Goal: Complete application form

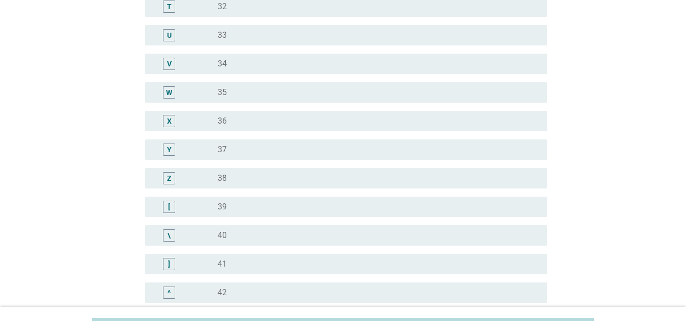
scroll to position [767, 0]
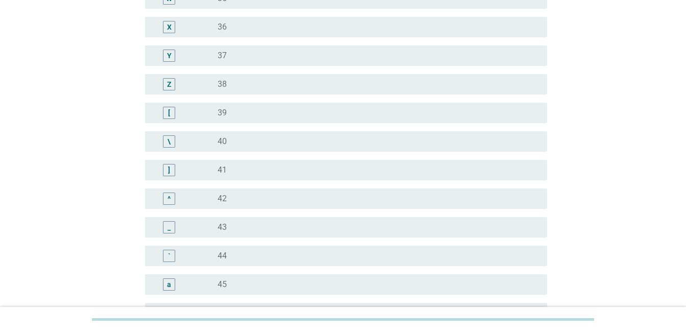
click at [220, 260] on label "44" at bounding box center [222, 256] width 9 height 10
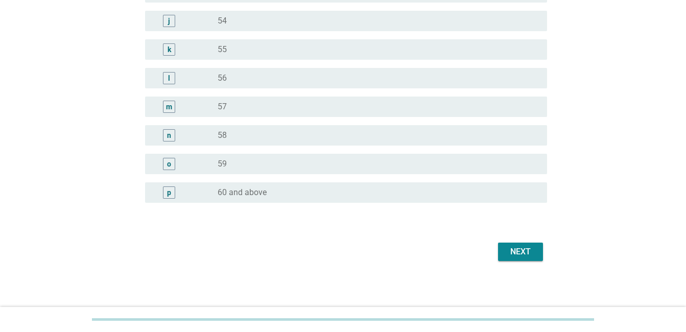
scroll to position [1290, 0]
click at [509, 248] on div "Next" at bounding box center [521, 250] width 29 height 12
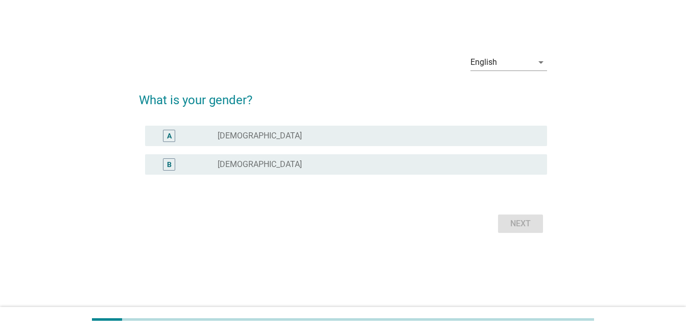
scroll to position [0, 0]
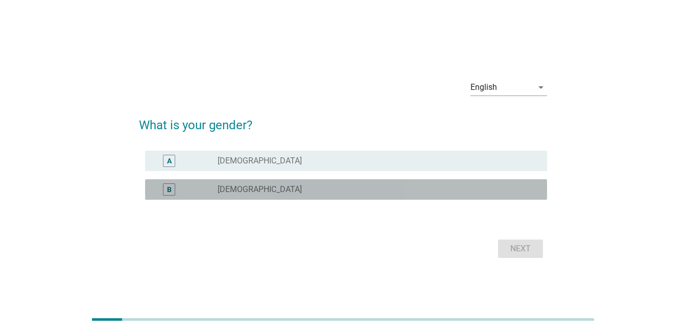
click at [228, 192] on label "[DEMOGRAPHIC_DATA]" at bounding box center [260, 190] width 84 height 10
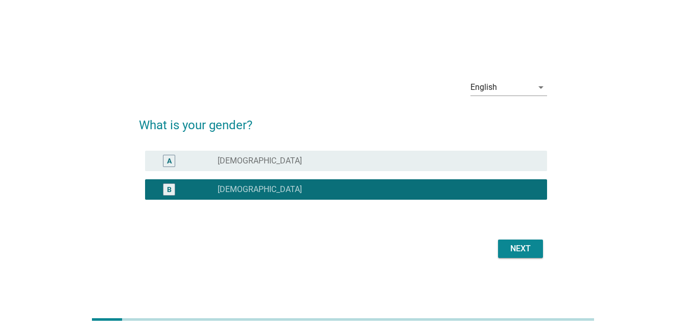
click at [523, 255] on div "Next" at bounding box center [521, 249] width 29 height 12
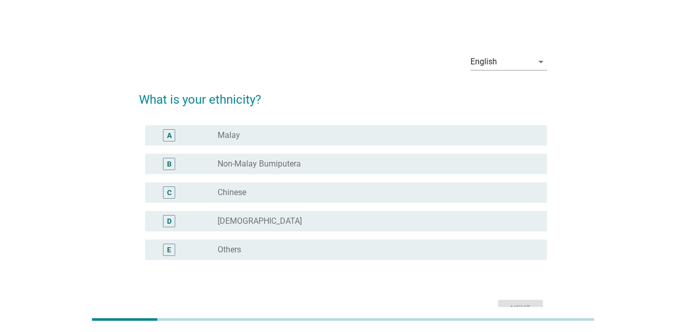
click at [255, 194] on div "radio_button_unchecked Chinese" at bounding box center [374, 193] width 313 height 10
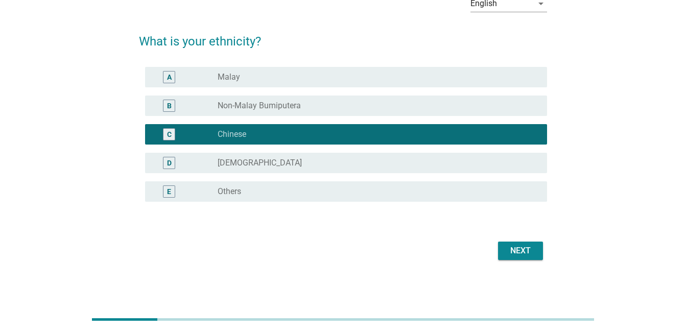
scroll to position [59, 0]
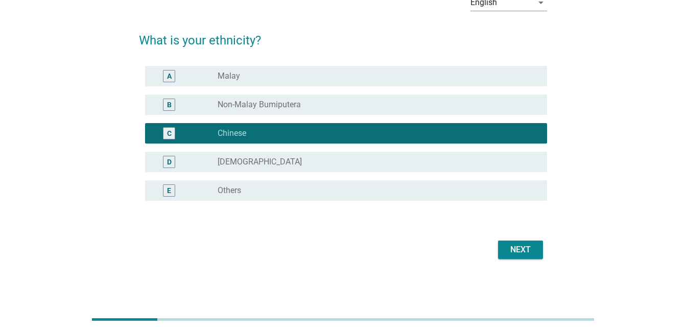
click at [520, 250] on div "Next" at bounding box center [521, 250] width 29 height 12
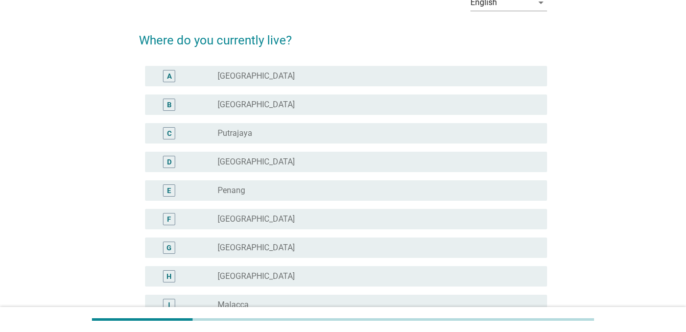
scroll to position [0, 0]
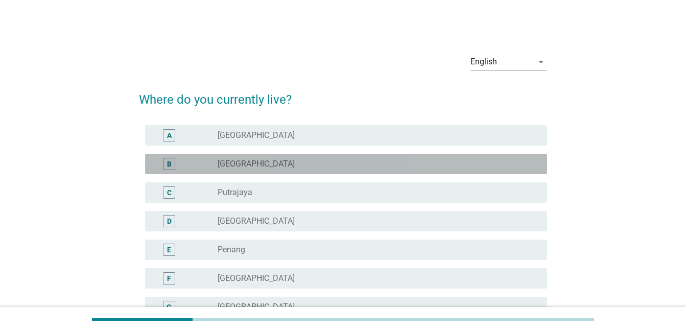
click at [237, 155] on div "B radio_button_unchecked [GEOGRAPHIC_DATA]" at bounding box center [346, 164] width 402 height 20
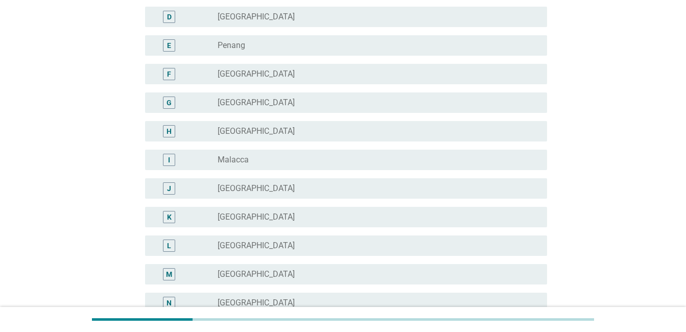
scroll to position [374, 0]
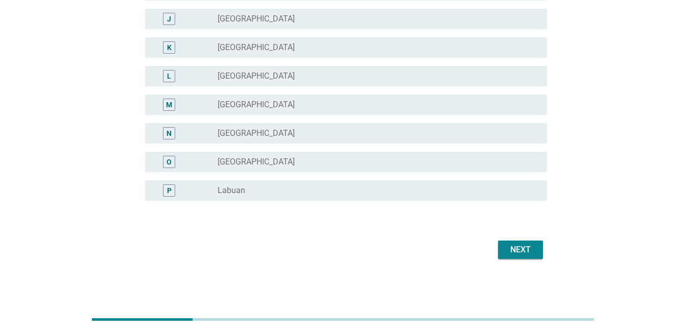
click at [527, 255] on div "Next" at bounding box center [521, 250] width 29 height 12
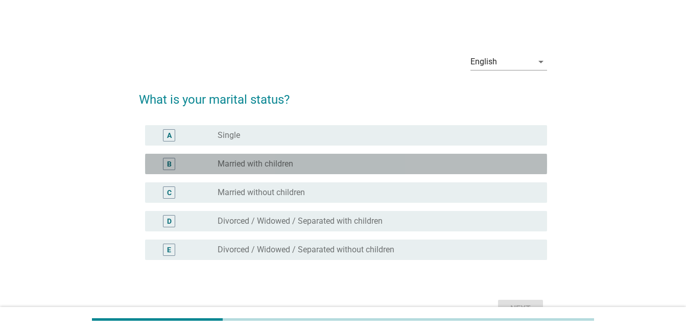
click at [286, 165] on label "Married with children" at bounding box center [256, 164] width 76 height 10
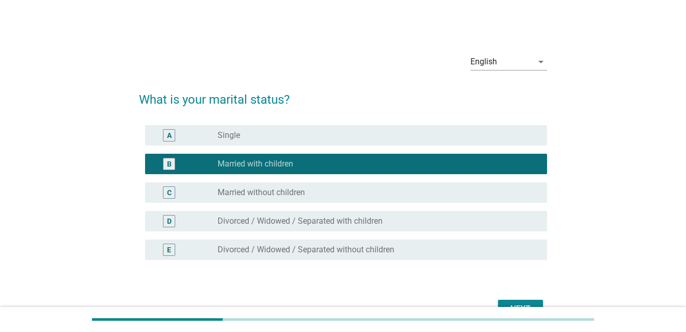
scroll to position [51, 0]
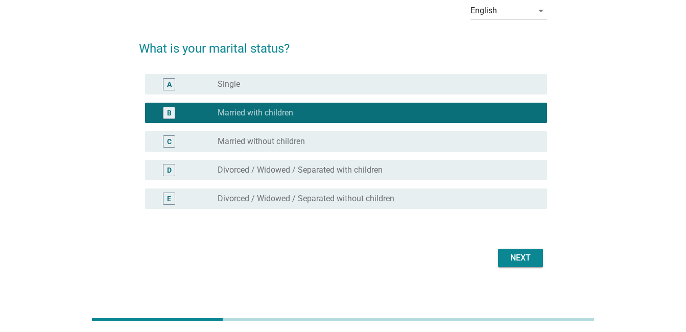
click at [523, 258] on div "Next" at bounding box center [521, 258] width 29 height 12
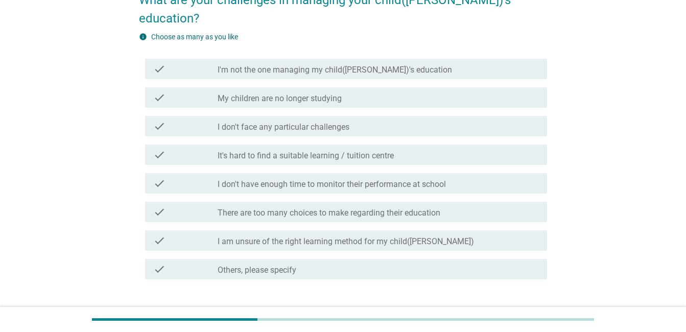
scroll to position [102, 0]
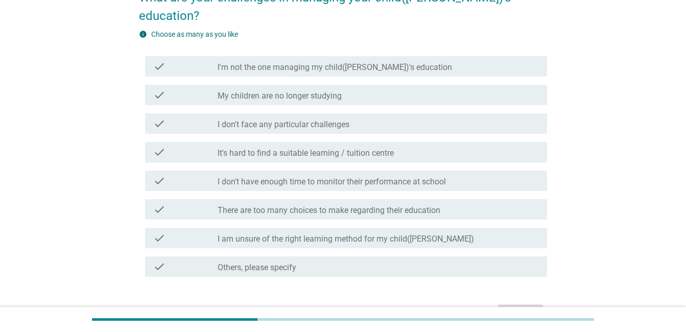
click at [261, 263] on label "Others, please specify" at bounding box center [257, 268] width 79 height 10
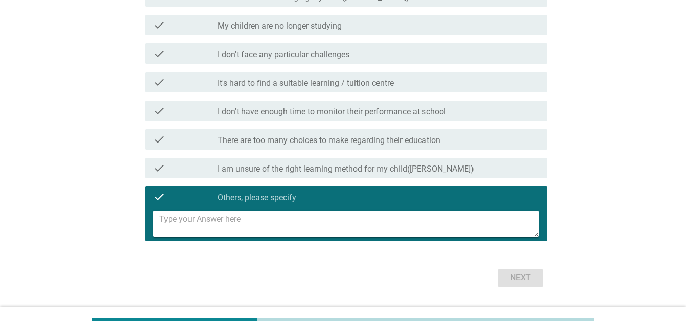
scroll to position [182, 0]
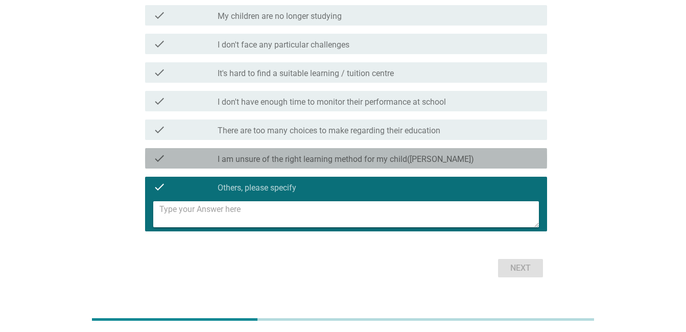
click at [292, 154] on label "I am unsure of the right learning method for my child([PERSON_NAME])" at bounding box center [346, 159] width 257 height 10
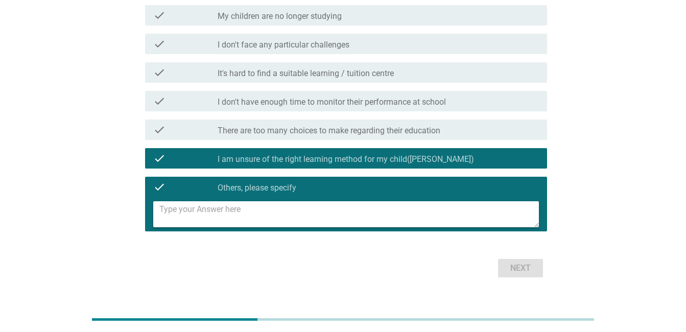
click at [230, 183] on label "Others, please specify" at bounding box center [257, 188] width 79 height 10
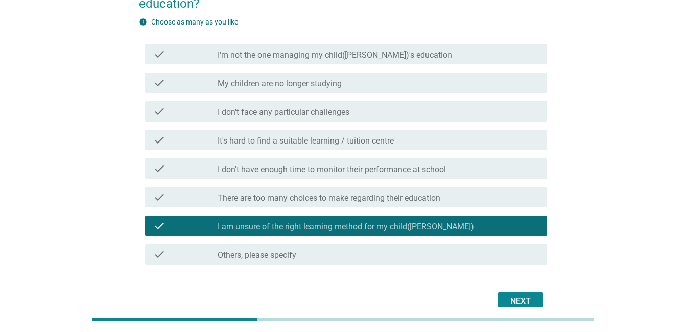
scroll to position [97, 0]
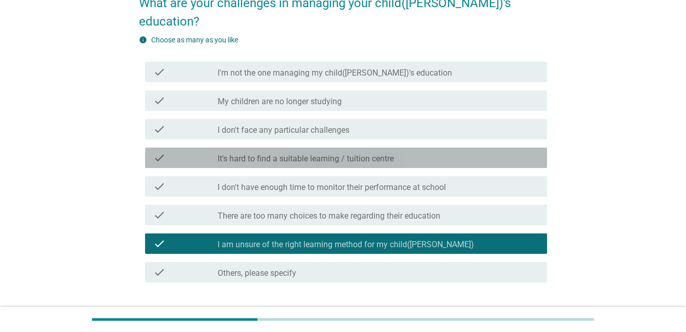
click at [295, 154] on label "It's hard to find a suitable learning / tuition centre" at bounding box center [306, 159] width 176 height 10
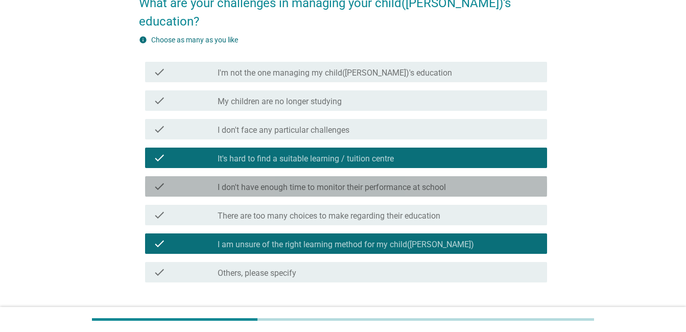
click at [315, 182] on label "I don't have enough time to monitor their performance at school" at bounding box center [332, 187] width 228 height 10
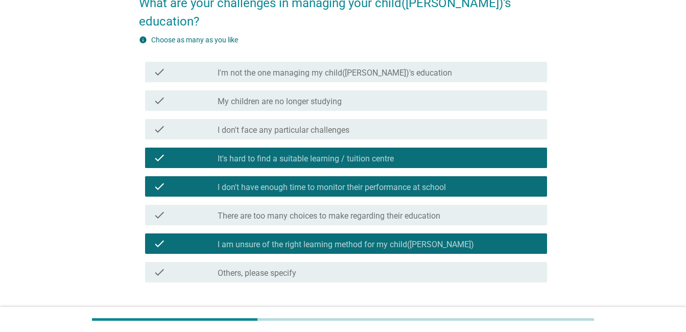
click at [315, 211] on label "There are too many choices to make regarding their education" at bounding box center [329, 216] width 223 height 10
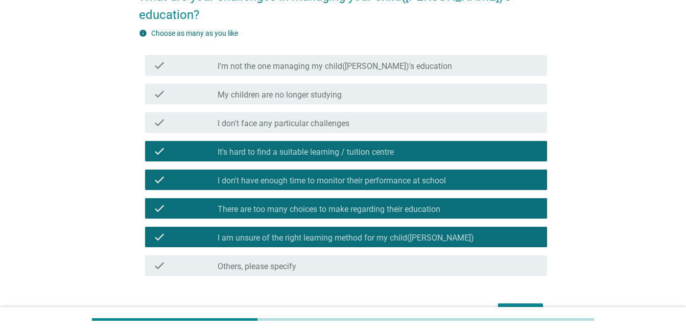
scroll to position [148, 0]
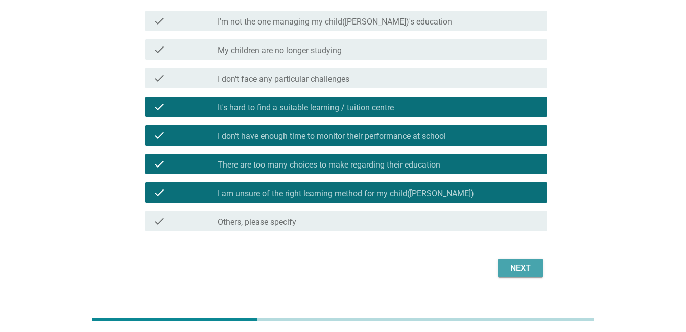
click at [513, 262] on div "Next" at bounding box center [521, 268] width 29 height 12
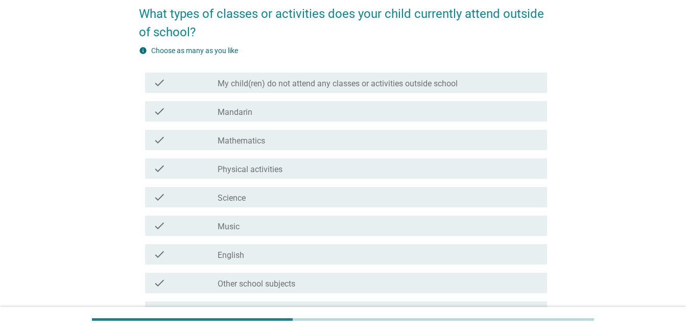
scroll to position [102, 0]
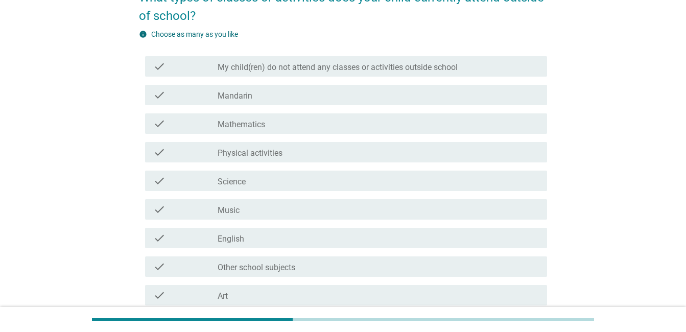
click at [223, 125] on label "Mathematics" at bounding box center [242, 125] width 48 height 10
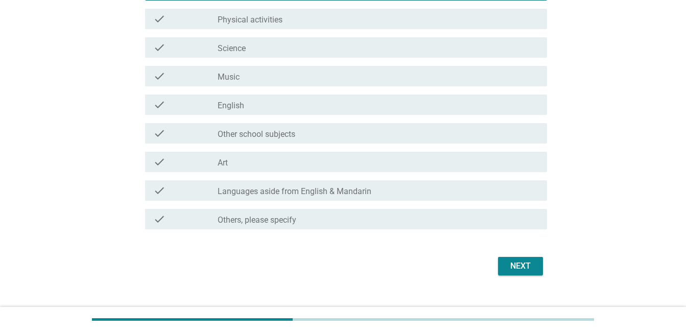
scroll to position [252, 0]
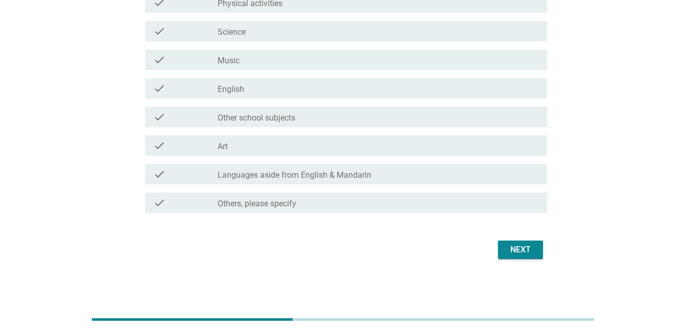
click at [245, 181] on div "check check_box_outline_blank Languages aside from English & Mandarin" at bounding box center [346, 174] width 402 height 20
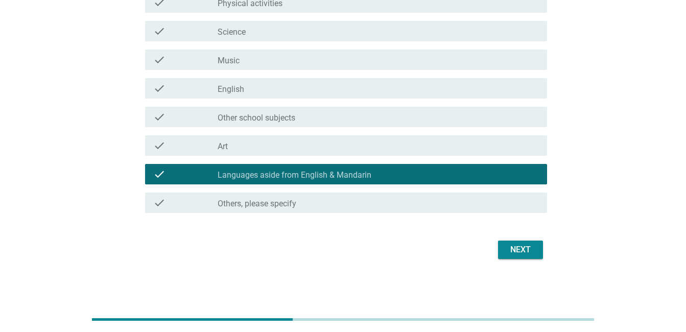
click at [518, 246] on div "Next" at bounding box center [521, 250] width 29 height 12
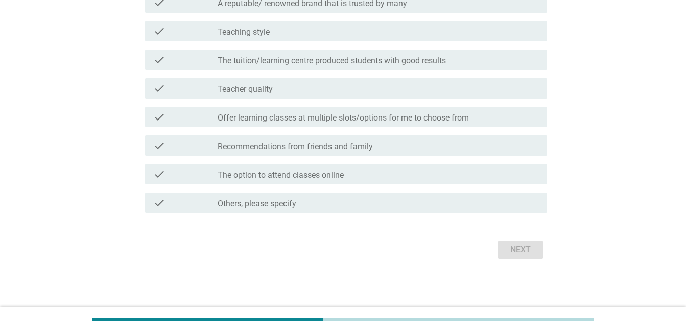
scroll to position [0, 0]
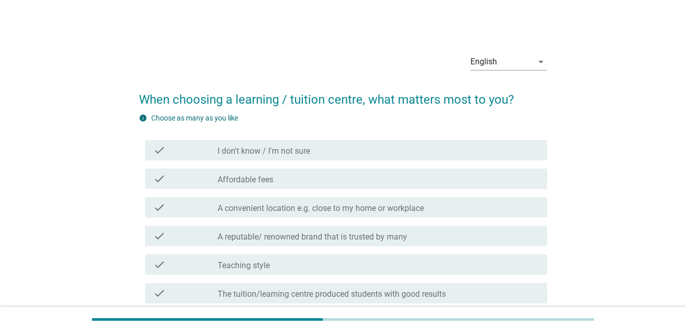
click at [270, 183] on label "Affordable fees" at bounding box center [246, 180] width 56 height 10
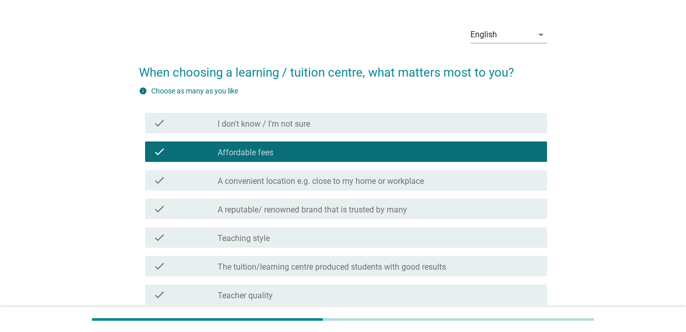
scroll to position [51, 0]
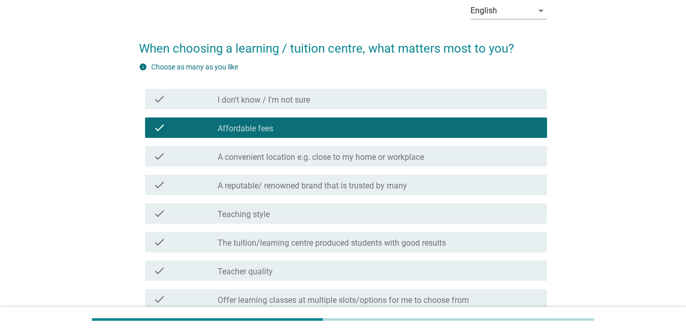
click at [261, 165] on div "check check_box_outline_blank A convenient location e.g. close to my home or wo…" at bounding box center [346, 156] width 402 height 20
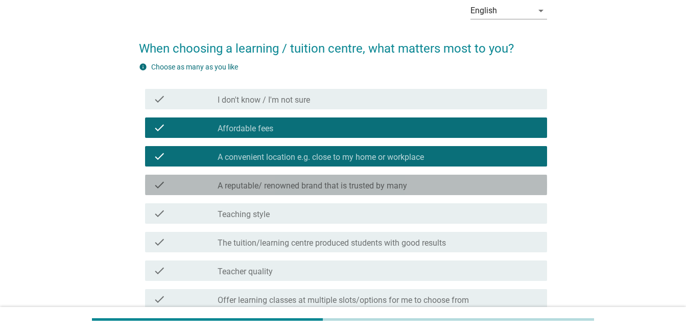
drag, startPoint x: 313, startPoint y: 183, endPoint x: 313, endPoint y: 175, distance: 8.2
click at [313, 176] on div "check check_box_outline_blank A reputable/ renowned brand that is trusted by ma…" at bounding box center [346, 185] width 402 height 20
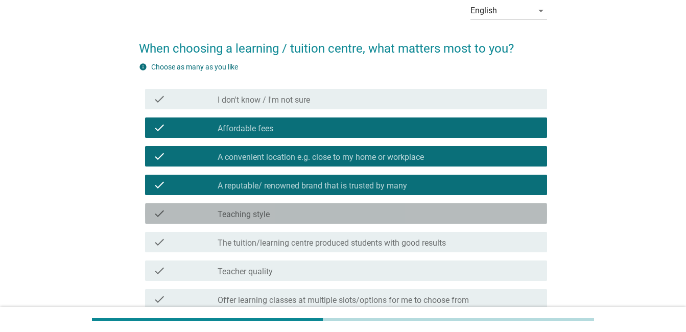
click at [301, 214] on div "check_box_outline_blank Teaching style" at bounding box center [378, 214] width 321 height 12
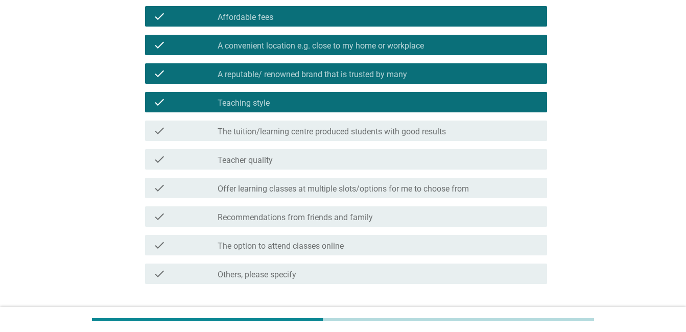
scroll to position [204, 0]
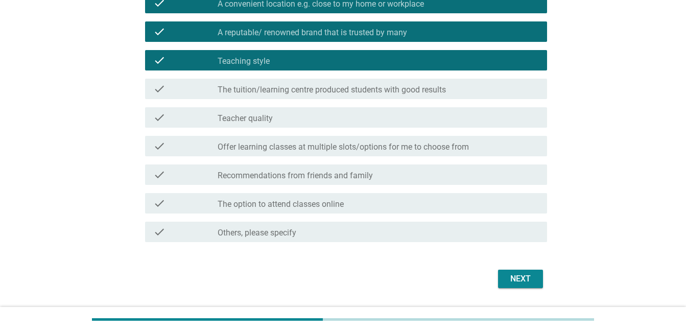
click at [309, 89] on label "The tuition/learning centre produced students with good results" at bounding box center [332, 90] width 228 height 10
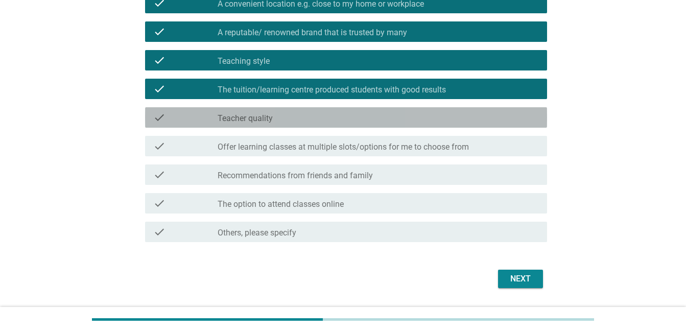
click at [273, 115] on div "check_box_outline_blank Teacher quality" at bounding box center [378, 117] width 321 height 12
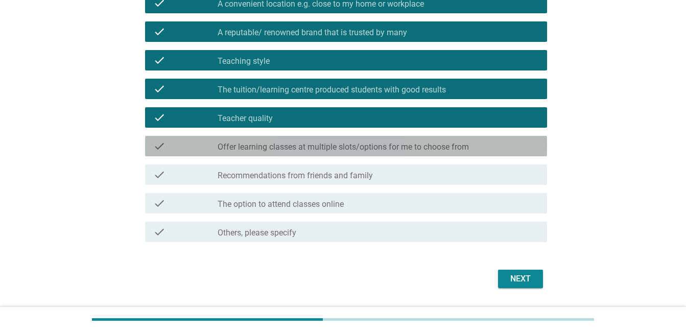
click at [287, 149] on label "Offer learning classes at multiple slots/options for me to choose from" at bounding box center [343, 147] width 251 height 10
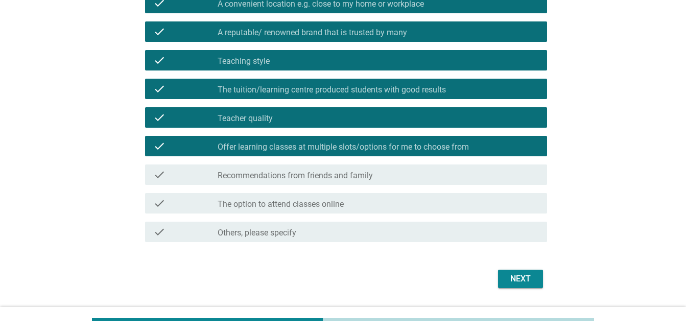
click at [330, 175] on label "Recommendations from friends and family" at bounding box center [295, 176] width 155 height 10
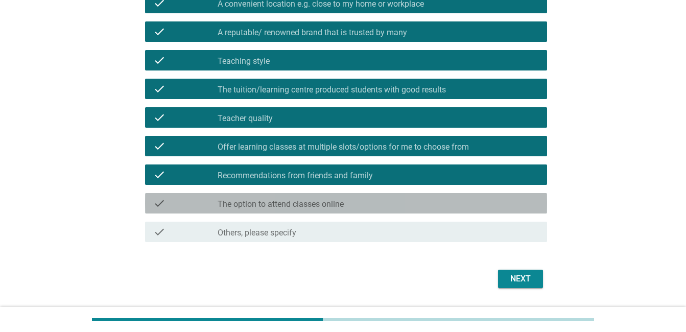
click at [272, 201] on label "The option to attend classes online" at bounding box center [281, 204] width 126 height 10
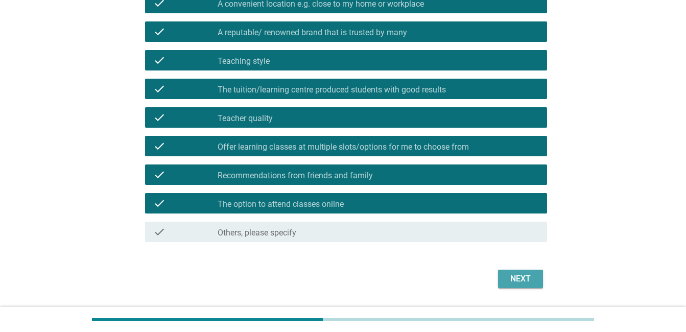
click at [518, 285] on div "Next" at bounding box center [521, 279] width 29 height 12
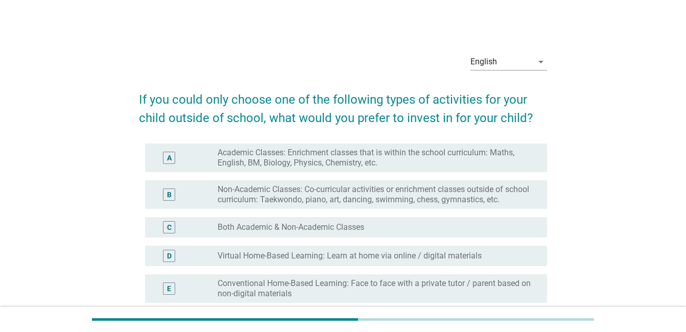
click at [341, 160] on label "Academic Classes: Enrichment classes that is within the school curriculum: Math…" at bounding box center [374, 158] width 313 height 20
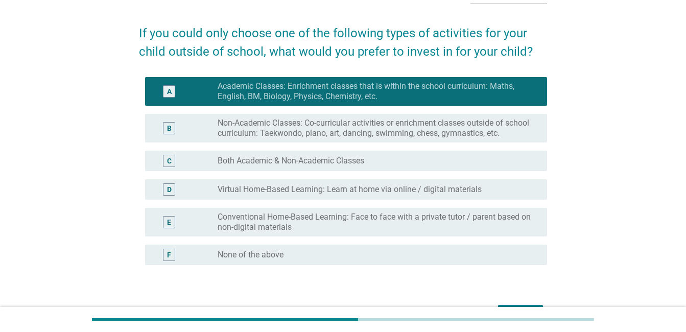
scroll to position [131, 0]
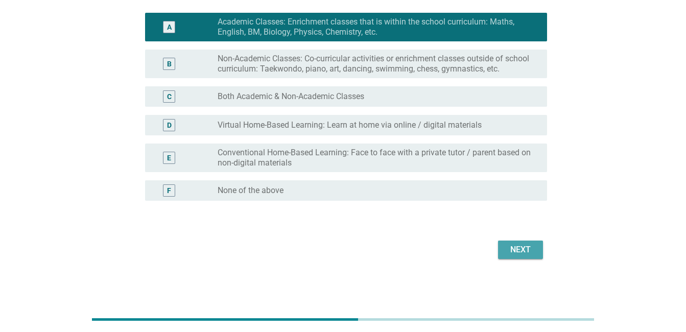
click at [512, 251] on div "Next" at bounding box center [521, 250] width 29 height 12
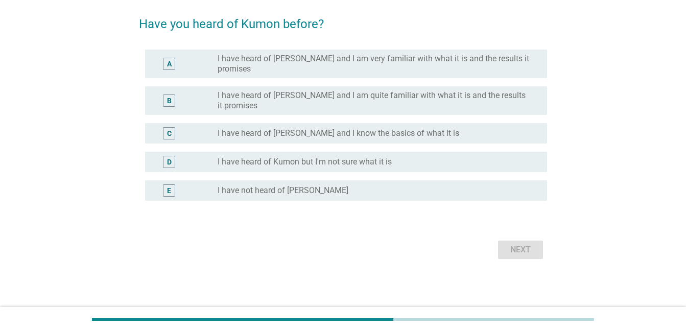
scroll to position [0, 0]
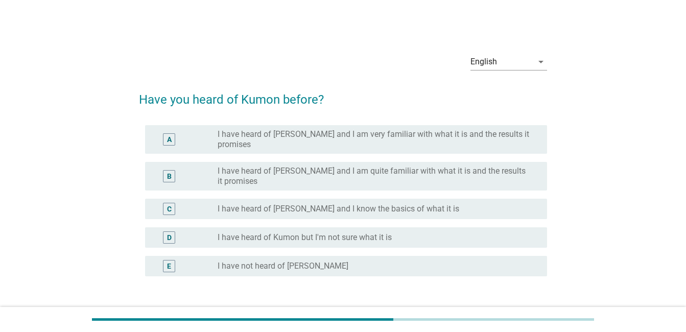
click at [313, 140] on label "I have heard of [PERSON_NAME] and I am very familiar with what it is and the re…" at bounding box center [374, 139] width 313 height 20
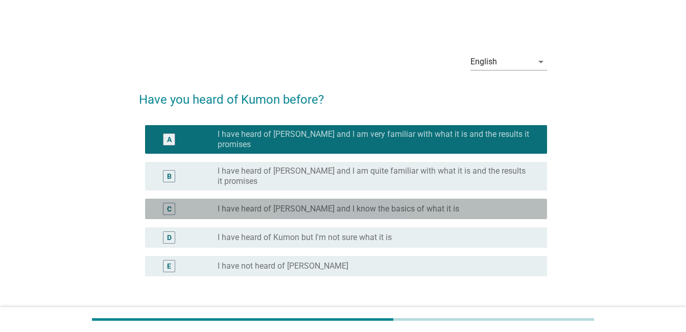
click at [337, 199] on div "C radio_button_unchecked I have heard of [PERSON_NAME] and I know the basics of…" at bounding box center [346, 209] width 402 height 20
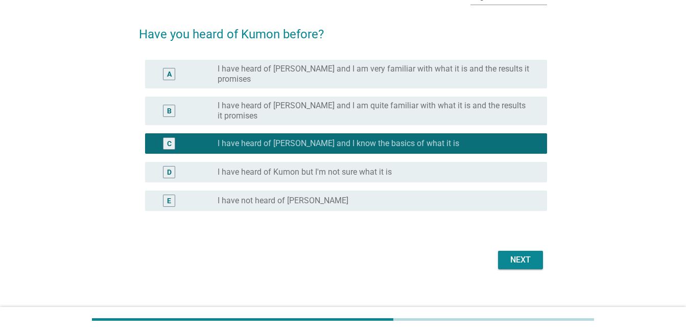
scroll to position [67, 0]
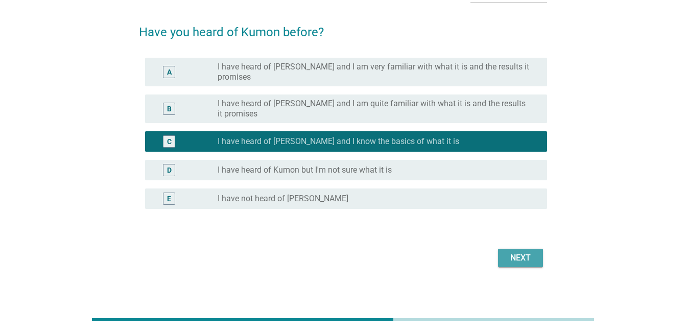
click at [525, 252] on div "Next" at bounding box center [521, 258] width 29 height 12
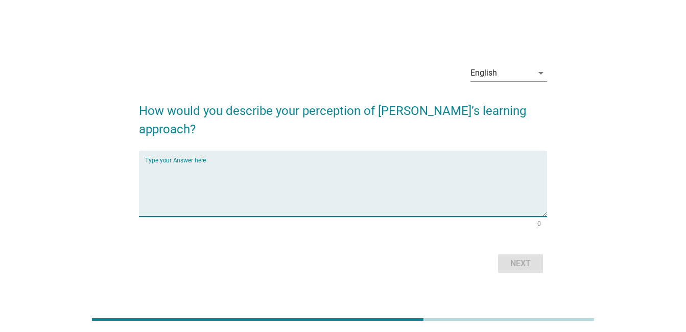
click at [222, 190] on textarea "Type your Answer here" at bounding box center [346, 190] width 402 height 54
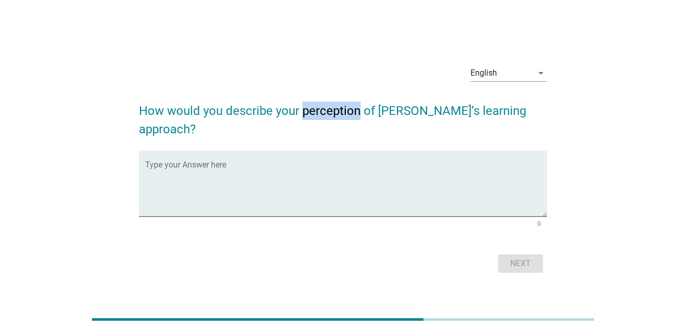
drag, startPoint x: 303, startPoint y: 120, endPoint x: 358, endPoint y: 120, distance: 55.7
click at [358, 120] on h2 "How would you describe your perception of [PERSON_NAME]’s learning approach?" at bounding box center [343, 114] width 408 height 47
drag, startPoint x: 358, startPoint y: 120, endPoint x: 348, endPoint y: 121, distance: 10.7
copy h2 "perception"
click at [199, 188] on textarea "Type your Answer here" at bounding box center [346, 190] width 402 height 54
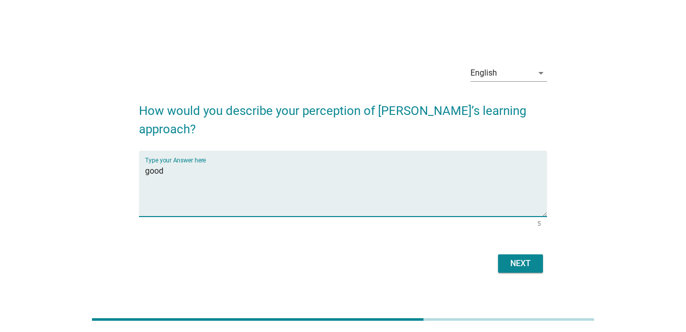
type textarea "good"
click at [521, 261] on button "Next" at bounding box center [520, 264] width 45 height 18
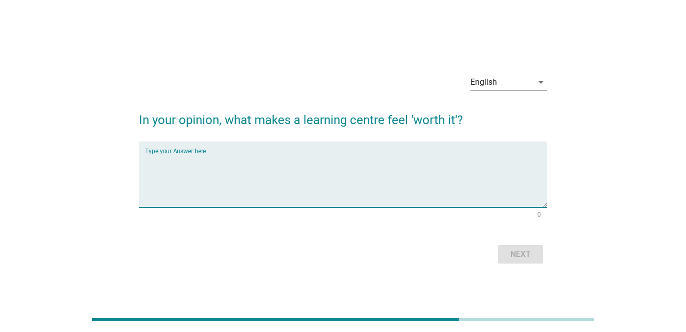
click at [198, 155] on textarea "Type your Answer here" at bounding box center [346, 181] width 402 height 54
type textarea "improvement"
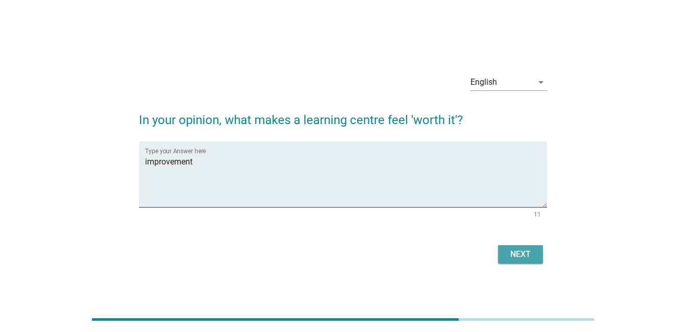
click at [521, 252] on div "Next" at bounding box center [521, 254] width 29 height 12
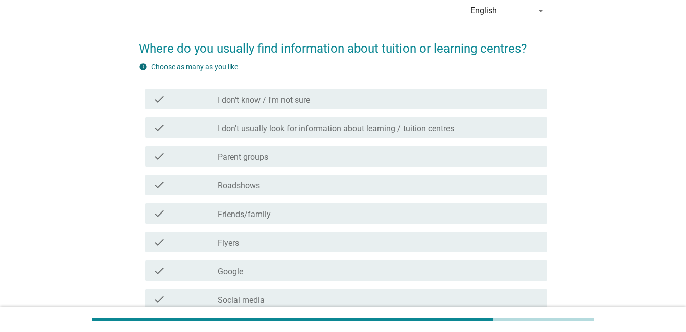
scroll to position [102, 0]
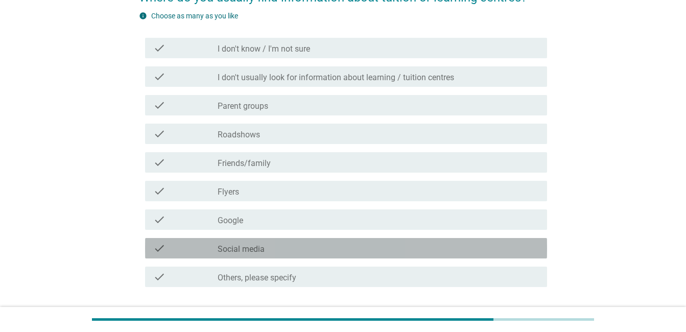
click at [264, 249] on label "Social media" at bounding box center [241, 249] width 47 height 10
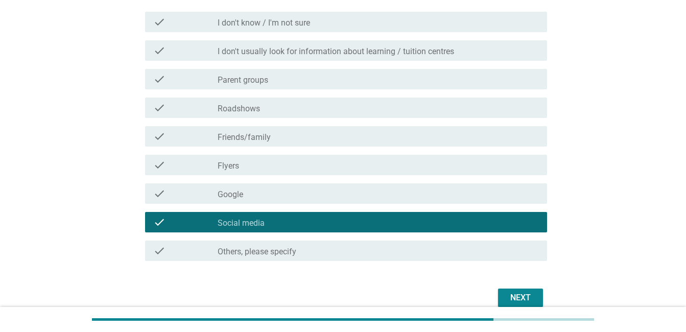
scroll to position [176, 0]
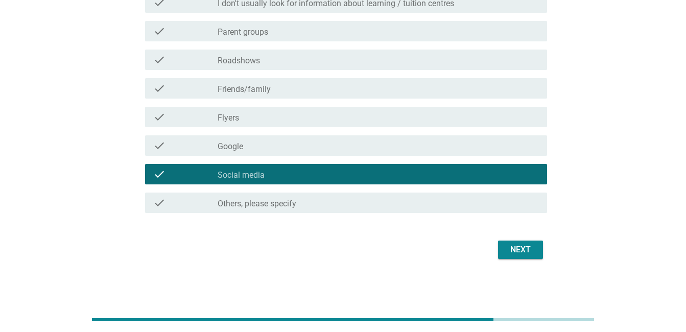
click at [524, 252] on div "Next" at bounding box center [521, 250] width 29 height 12
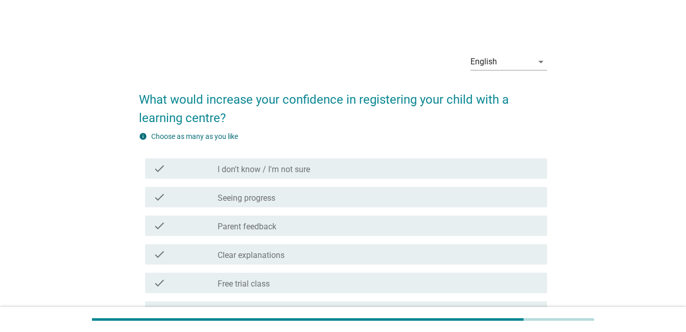
scroll to position [51, 0]
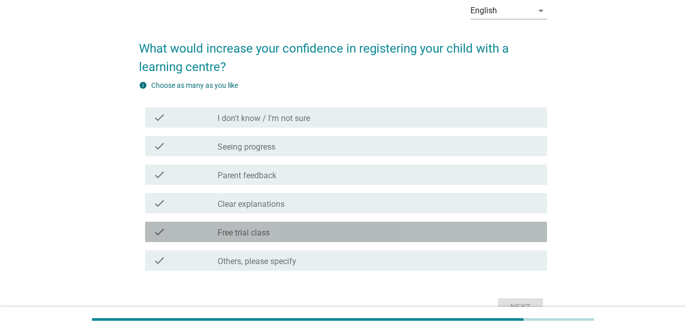
click at [253, 232] on label "Free trial class" at bounding box center [244, 233] width 52 height 10
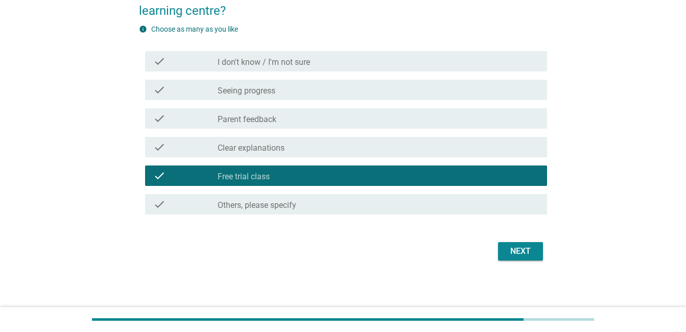
scroll to position [109, 0]
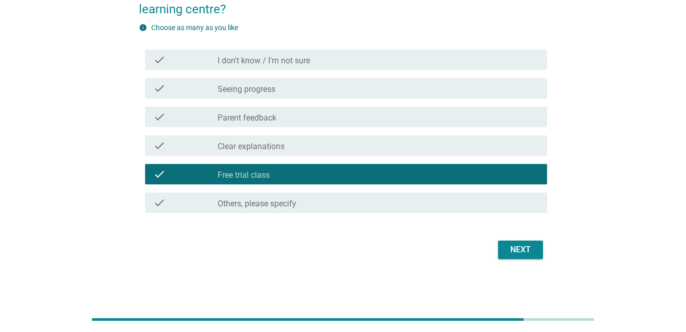
click at [530, 250] on div "Next" at bounding box center [521, 250] width 29 height 12
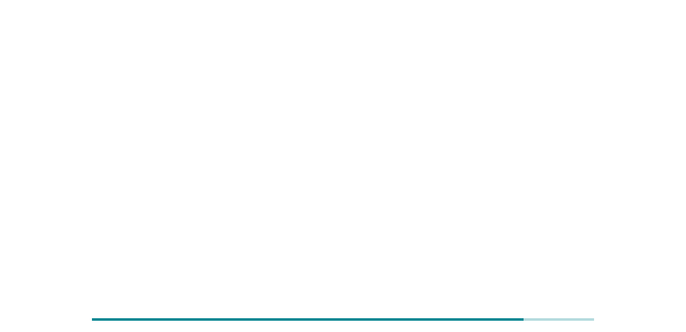
scroll to position [0, 0]
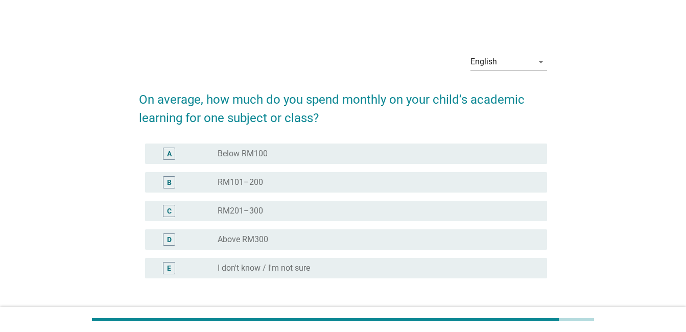
click at [249, 206] on label "RM201–300" at bounding box center [240, 211] width 45 height 10
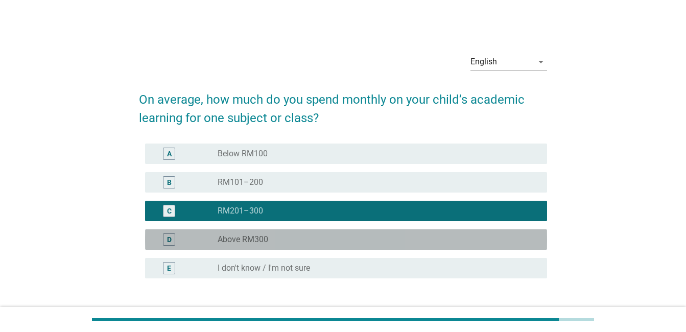
click at [258, 247] on div "D radio_button_unchecked Above RM300" at bounding box center [346, 239] width 402 height 20
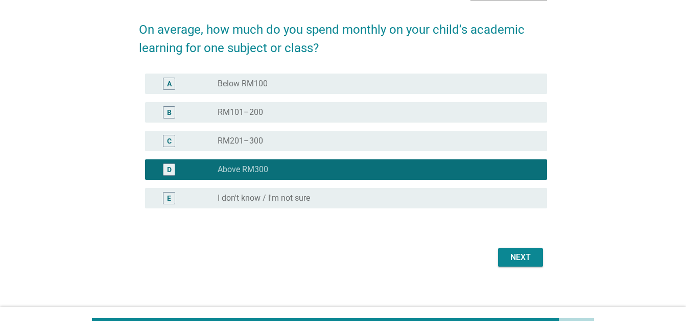
scroll to position [78, 0]
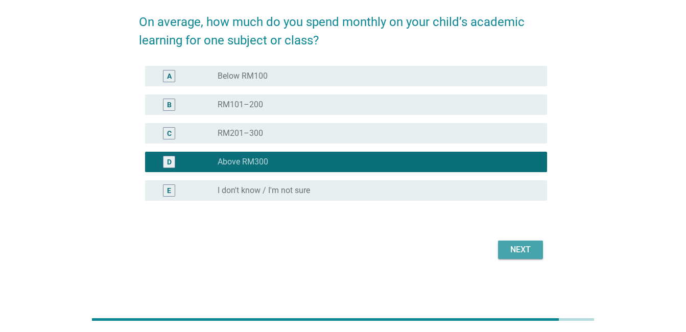
click at [538, 248] on button "Next" at bounding box center [520, 250] width 45 height 18
